Goal: Download file/media

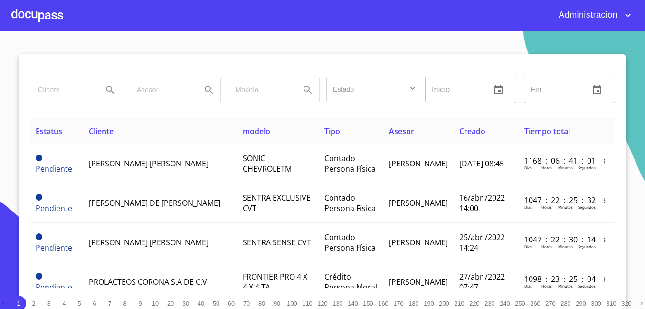
click at [89, 95] on input "search" at bounding box center [62, 90] width 65 height 26
type input "[PERSON_NAME]"
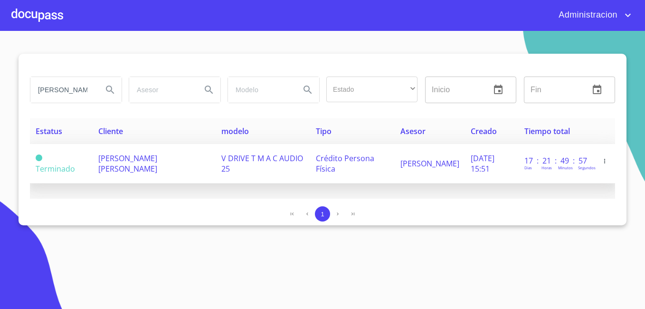
click at [145, 167] on td "[PERSON_NAME] [PERSON_NAME]" at bounding box center [154, 163] width 123 height 39
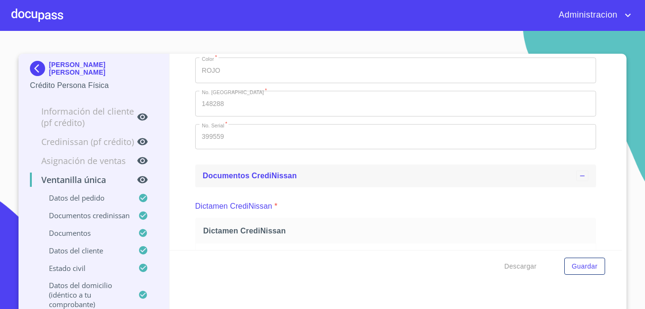
scroll to position [380, 0]
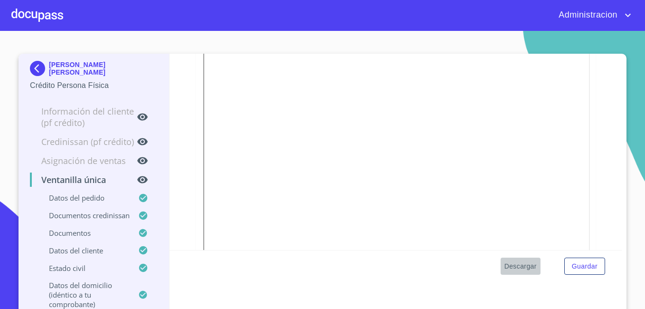
click at [507, 260] on span "Descargar" at bounding box center [520, 266] width 32 height 12
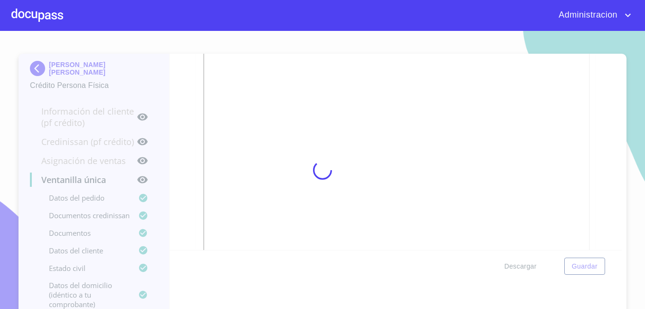
click at [507, 260] on div at bounding box center [322, 170] width 645 height 278
click at [507, 260] on div "0%" at bounding box center [322, 170] width 645 height 278
click at [507, 260] on div "10%" at bounding box center [322, 170] width 645 height 278
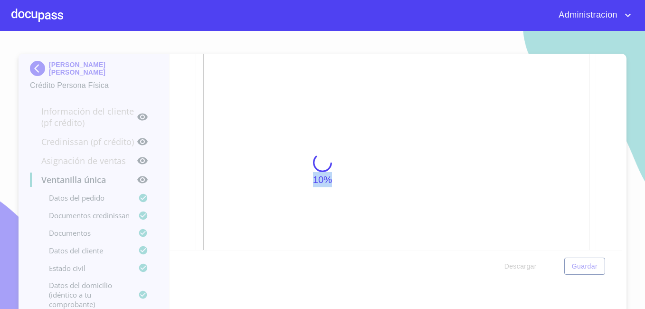
click at [507, 260] on div "10%" at bounding box center [322, 170] width 645 height 278
click at [507, 260] on div "20%" at bounding box center [322, 170] width 645 height 278
click at [507, 260] on div "15%" at bounding box center [322, 170] width 645 height 278
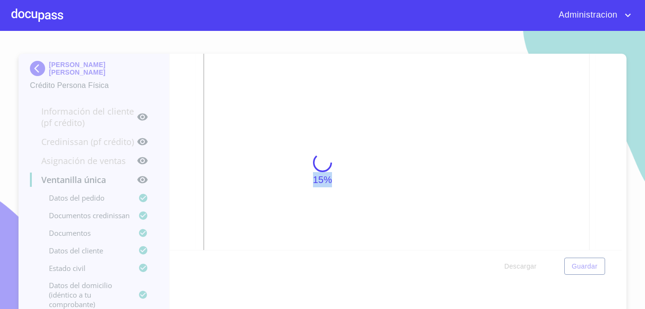
click at [507, 260] on div "15%" at bounding box center [322, 170] width 645 height 278
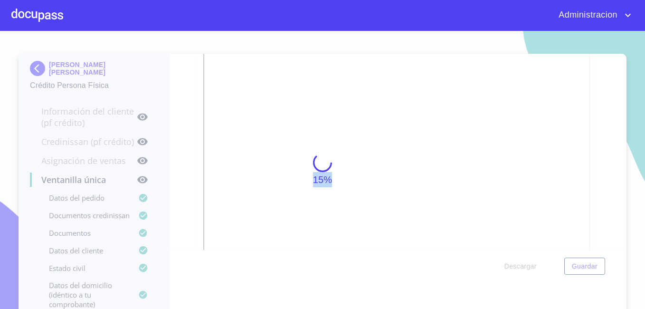
click at [507, 260] on div "15%" at bounding box center [322, 170] width 645 height 278
click at [507, 260] on div "50%" at bounding box center [322, 170] width 645 height 278
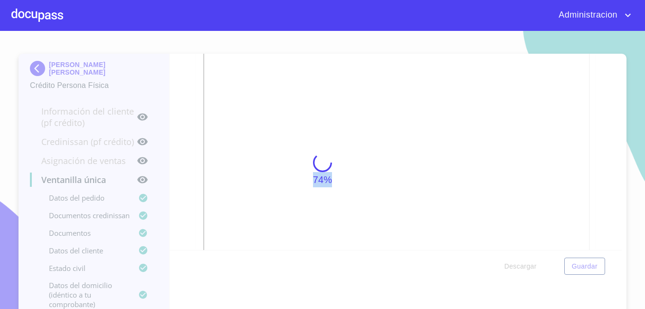
click at [507, 260] on div "74%" at bounding box center [322, 170] width 645 height 278
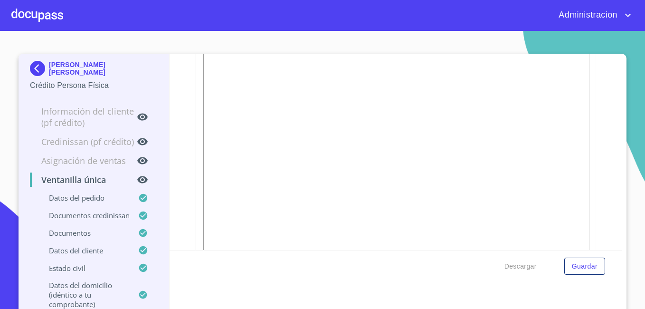
click at [67, 65] on p "[PERSON_NAME] [PERSON_NAME]" at bounding box center [103, 68] width 109 height 15
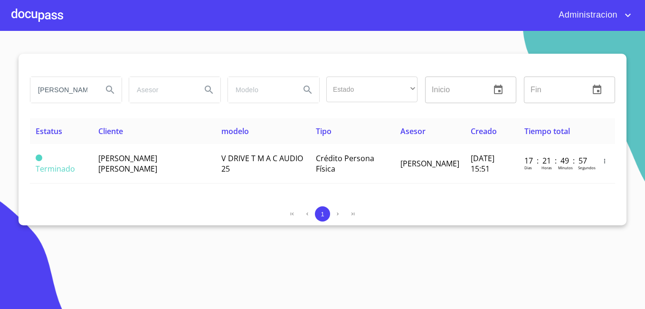
click at [73, 91] on input "[PERSON_NAME]" at bounding box center [62, 90] width 65 height 26
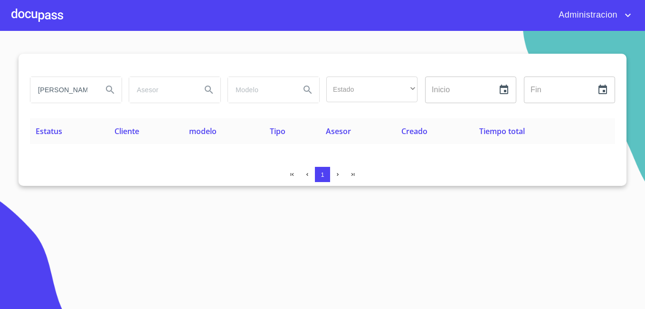
click at [72, 88] on input "[PERSON_NAME] SANTA [PERSON_NAME]" at bounding box center [62, 90] width 65 height 26
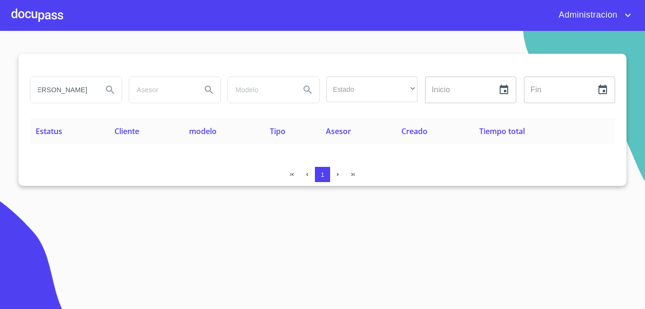
type input "[PERSON_NAME]"
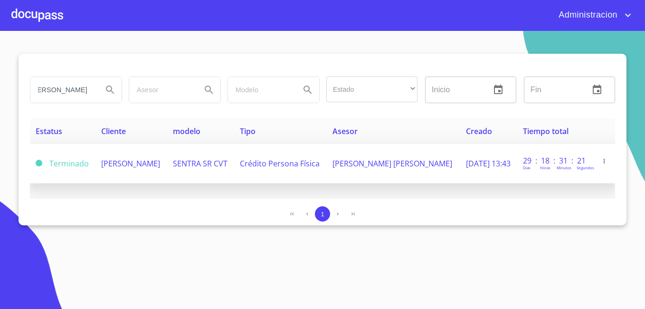
click at [129, 174] on td "[PERSON_NAME]" at bounding box center [130, 163] width 71 height 39
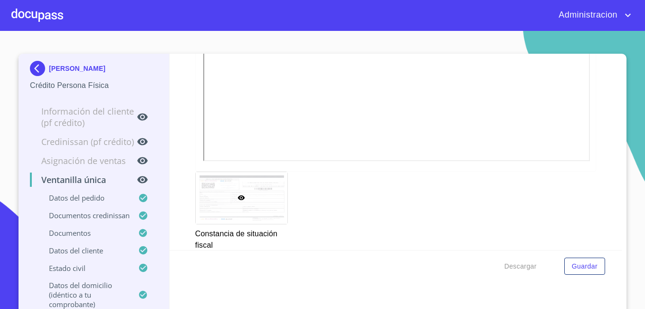
scroll to position [3160, 0]
